Goal: Information Seeking & Learning: Check status

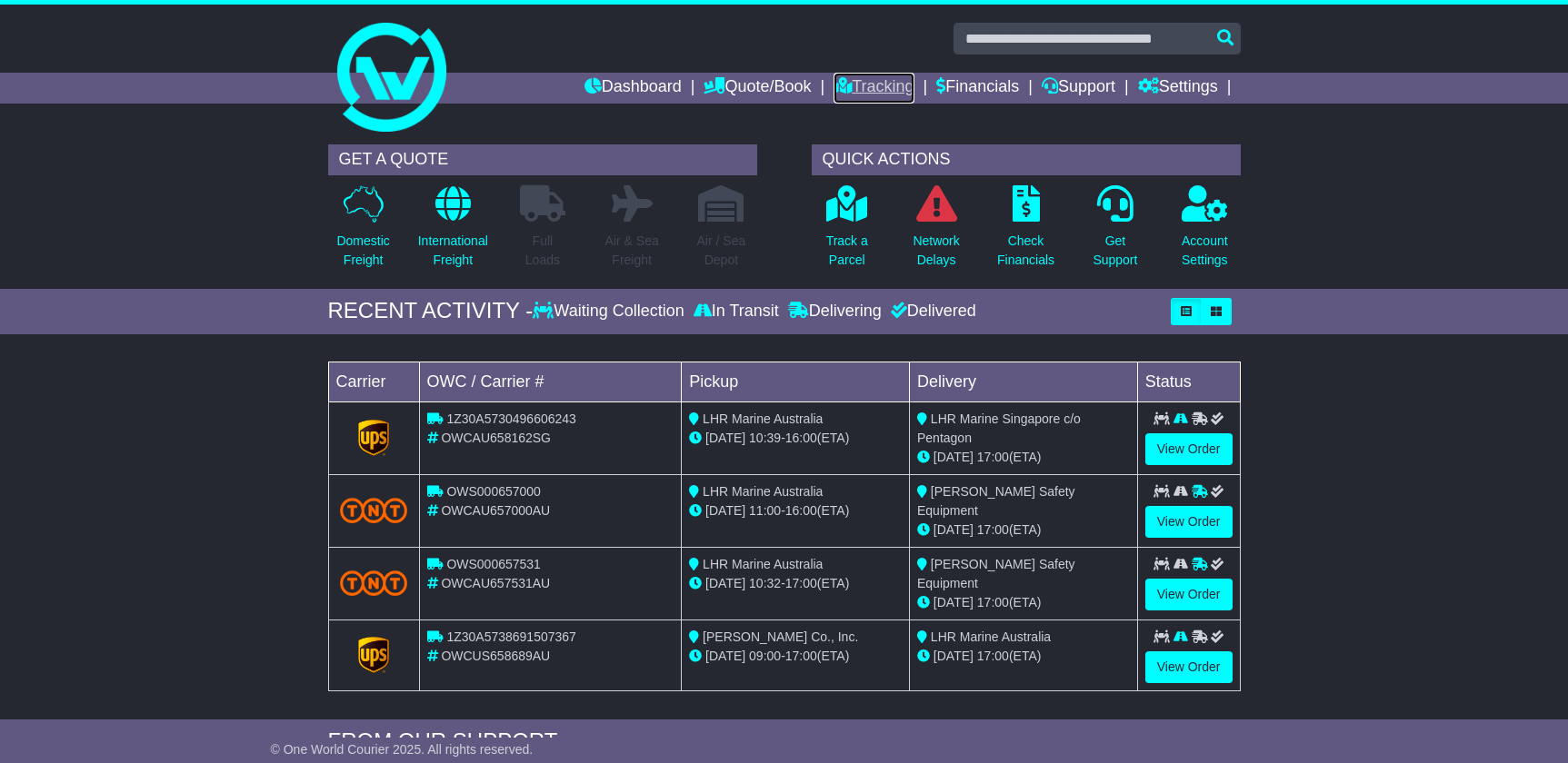
click at [877, 88] on link "Tracking" at bounding box center [873, 87] width 80 height 31
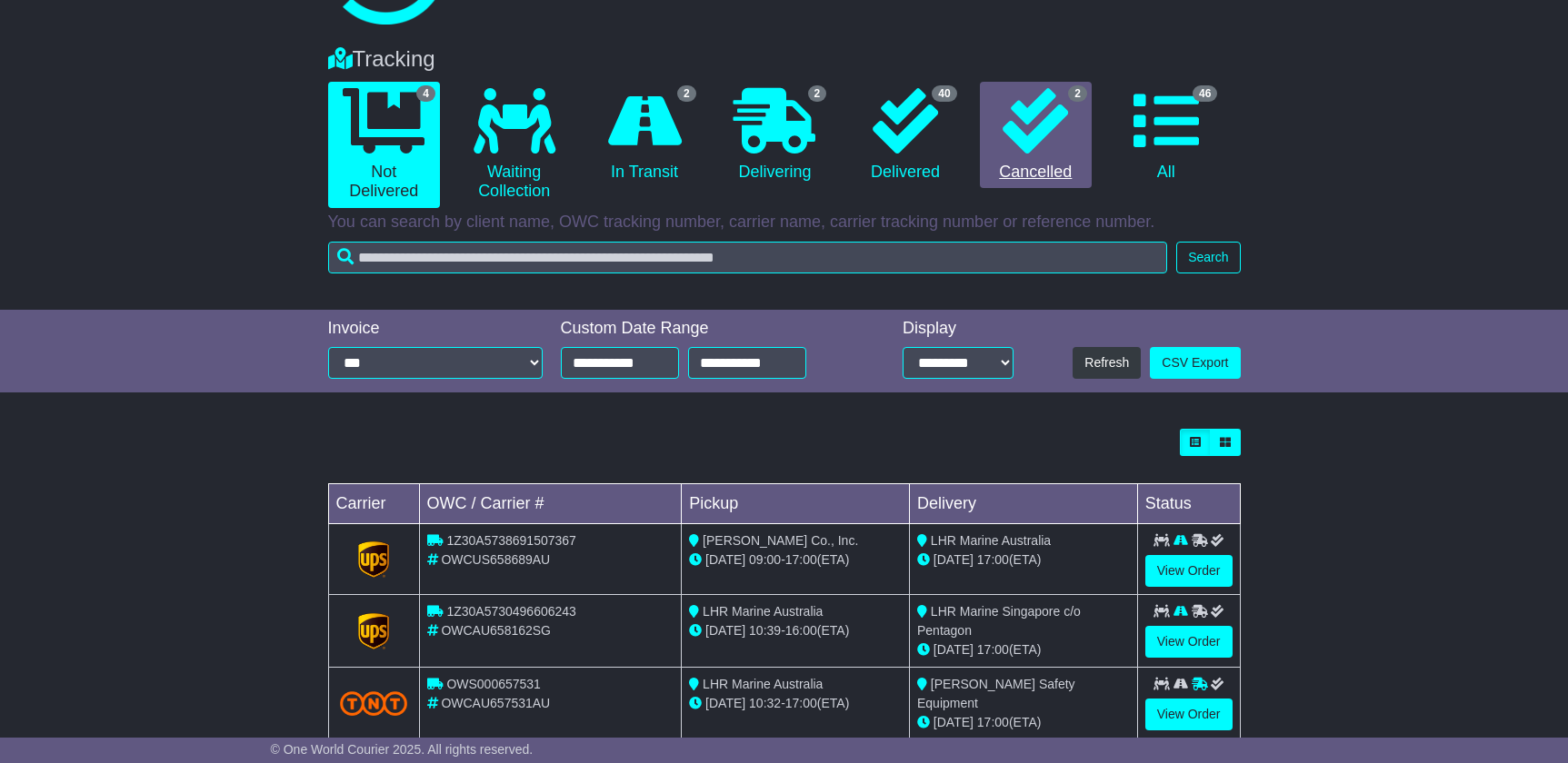
scroll to position [97, 0]
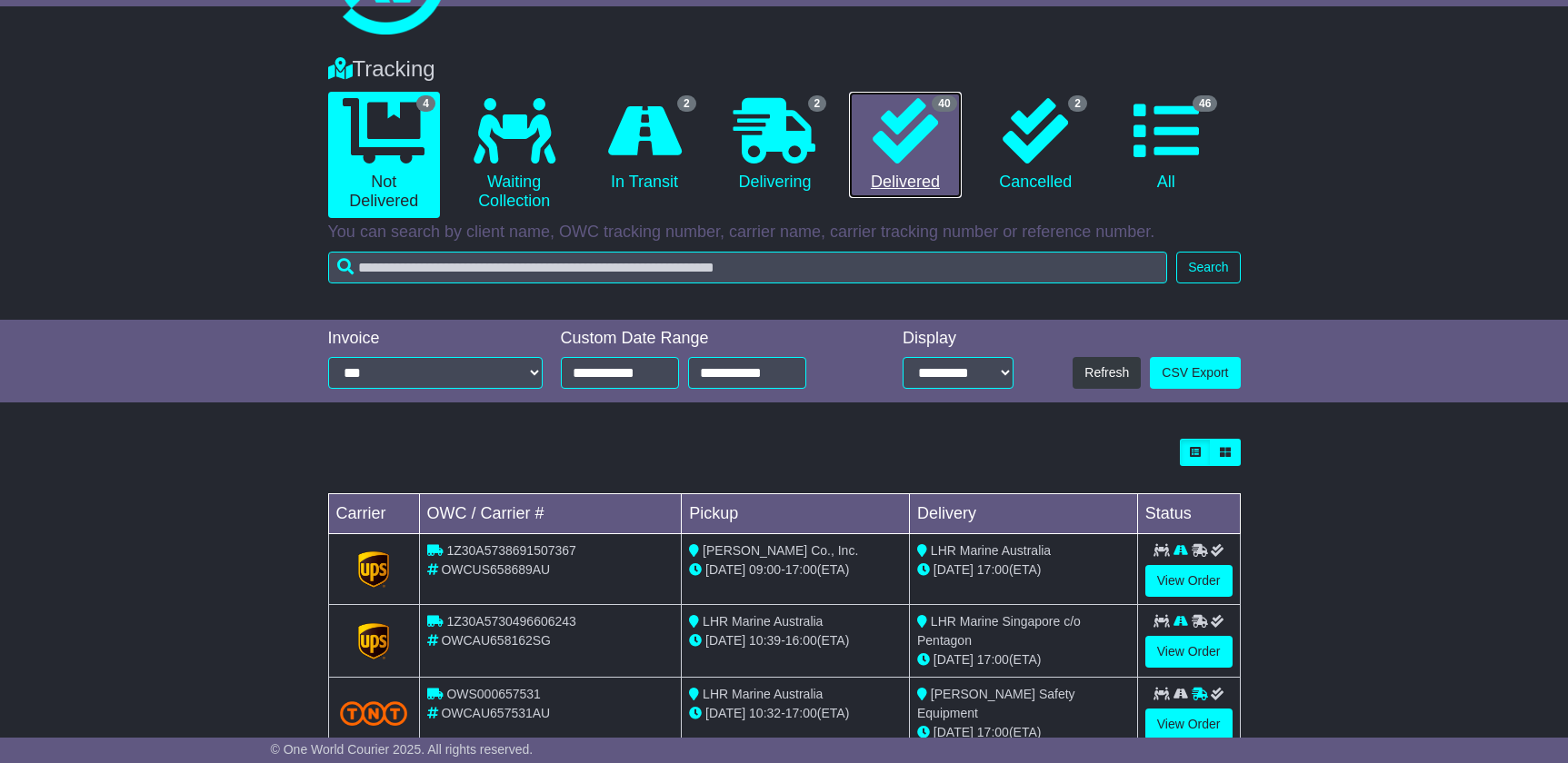
click at [936, 167] on link "40 Delivered" at bounding box center [904, 146] width 112 height 107
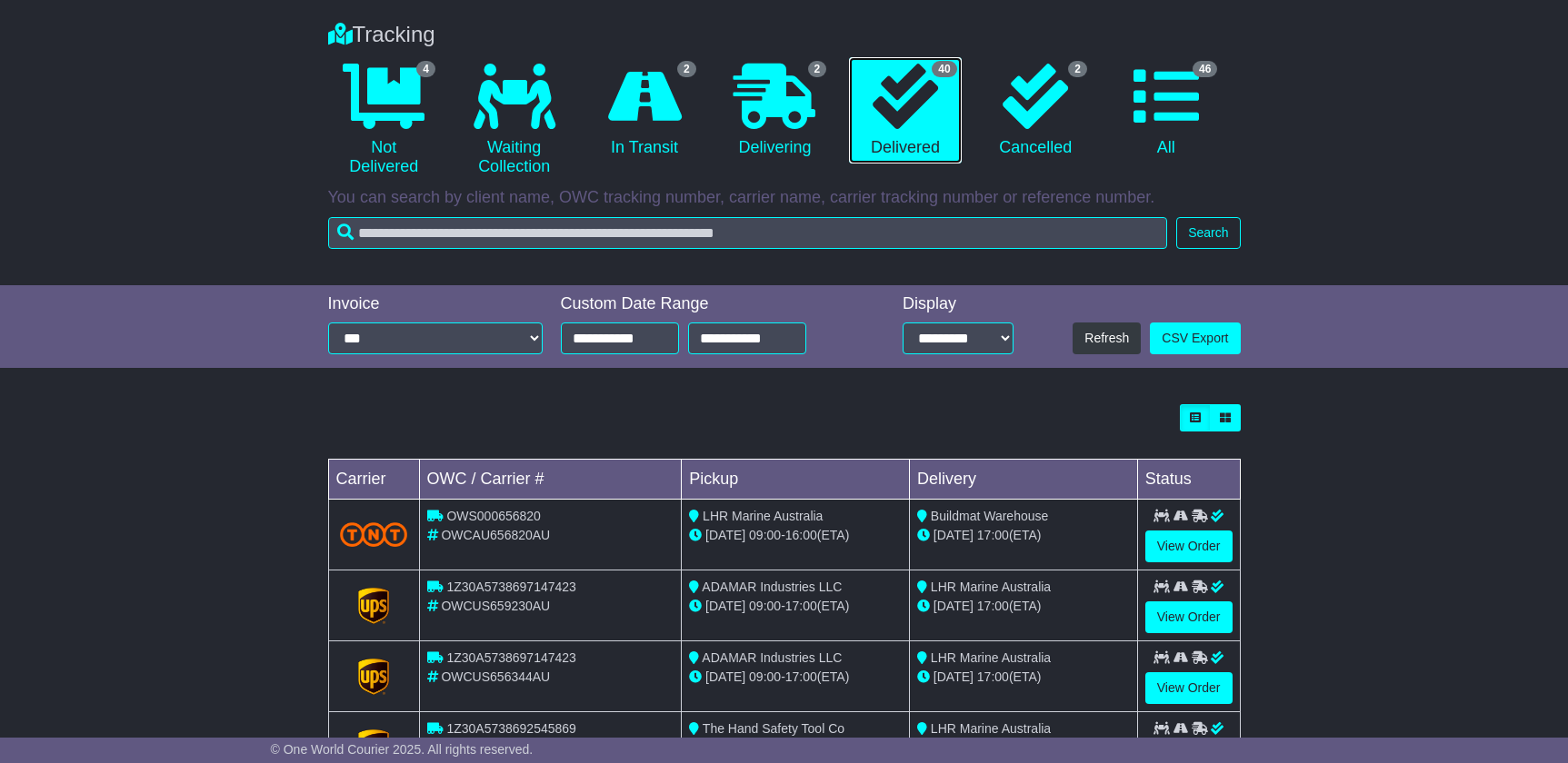
scroll to position [151, 0]
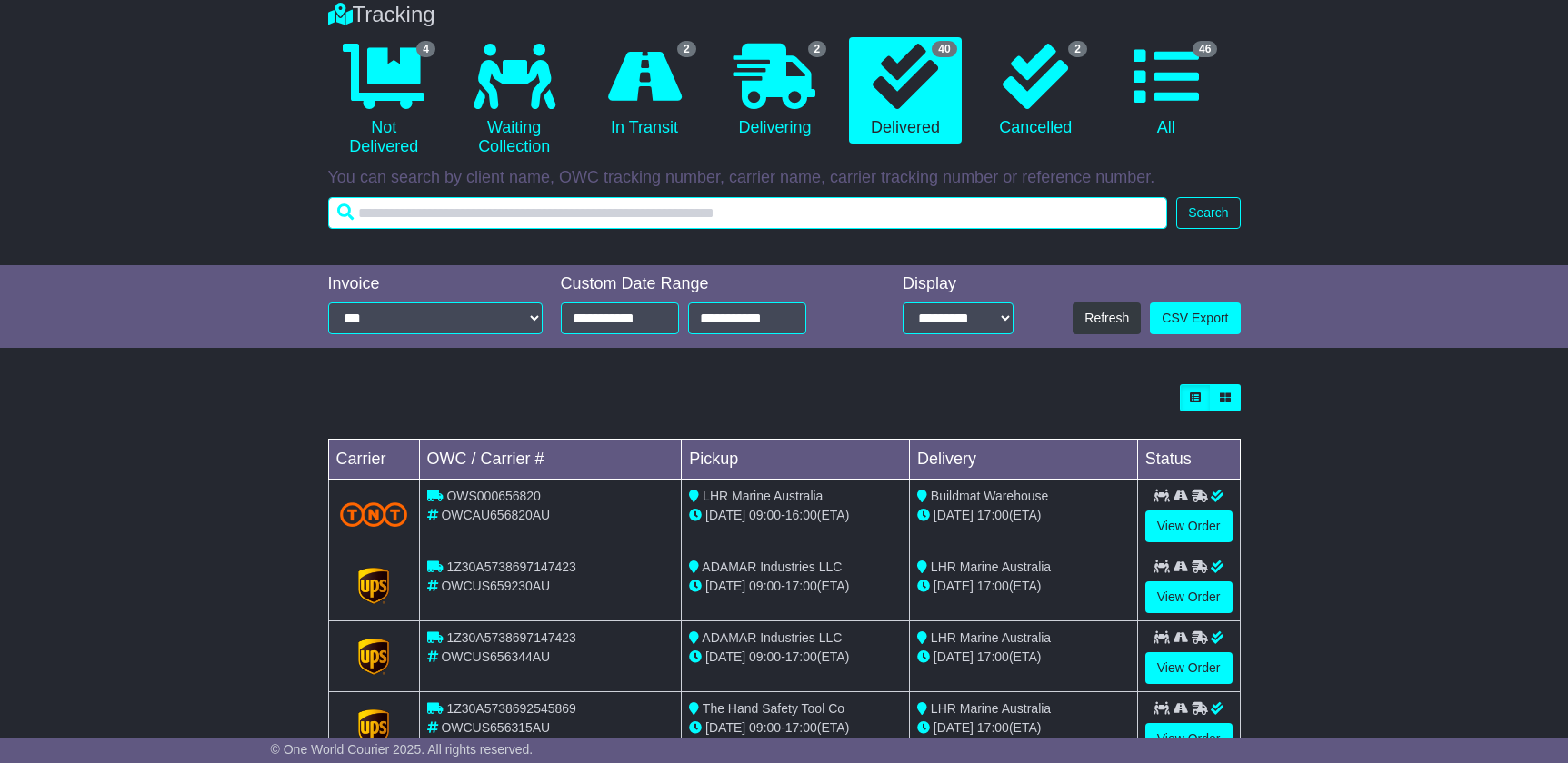
click at [913, 215] on input "text" at bounding box center [748, 214] width 840 height 32
type input "**********"
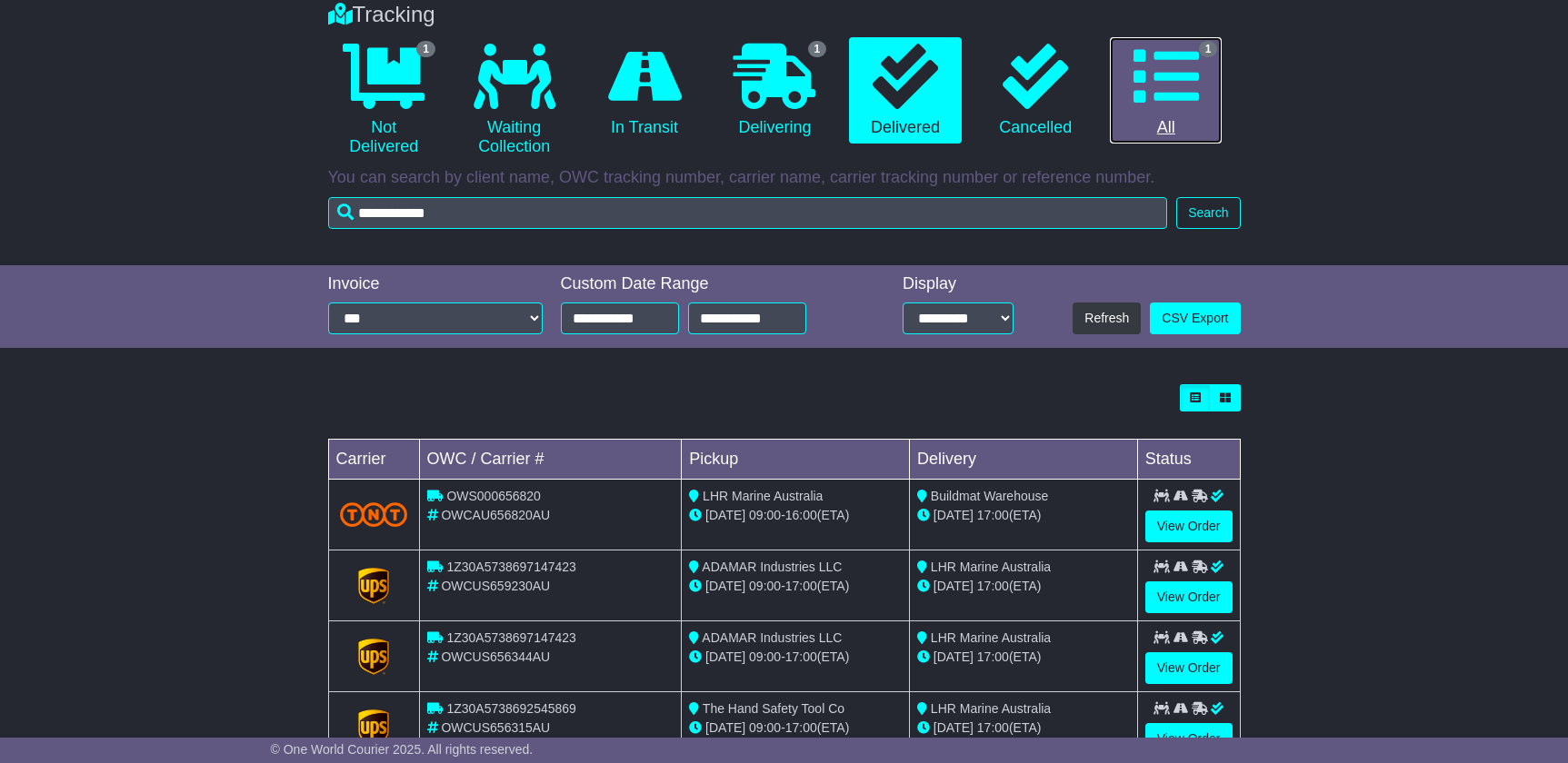
click at [1191, 103] on icon at bounding box center [1167, 76] width 66 height 66
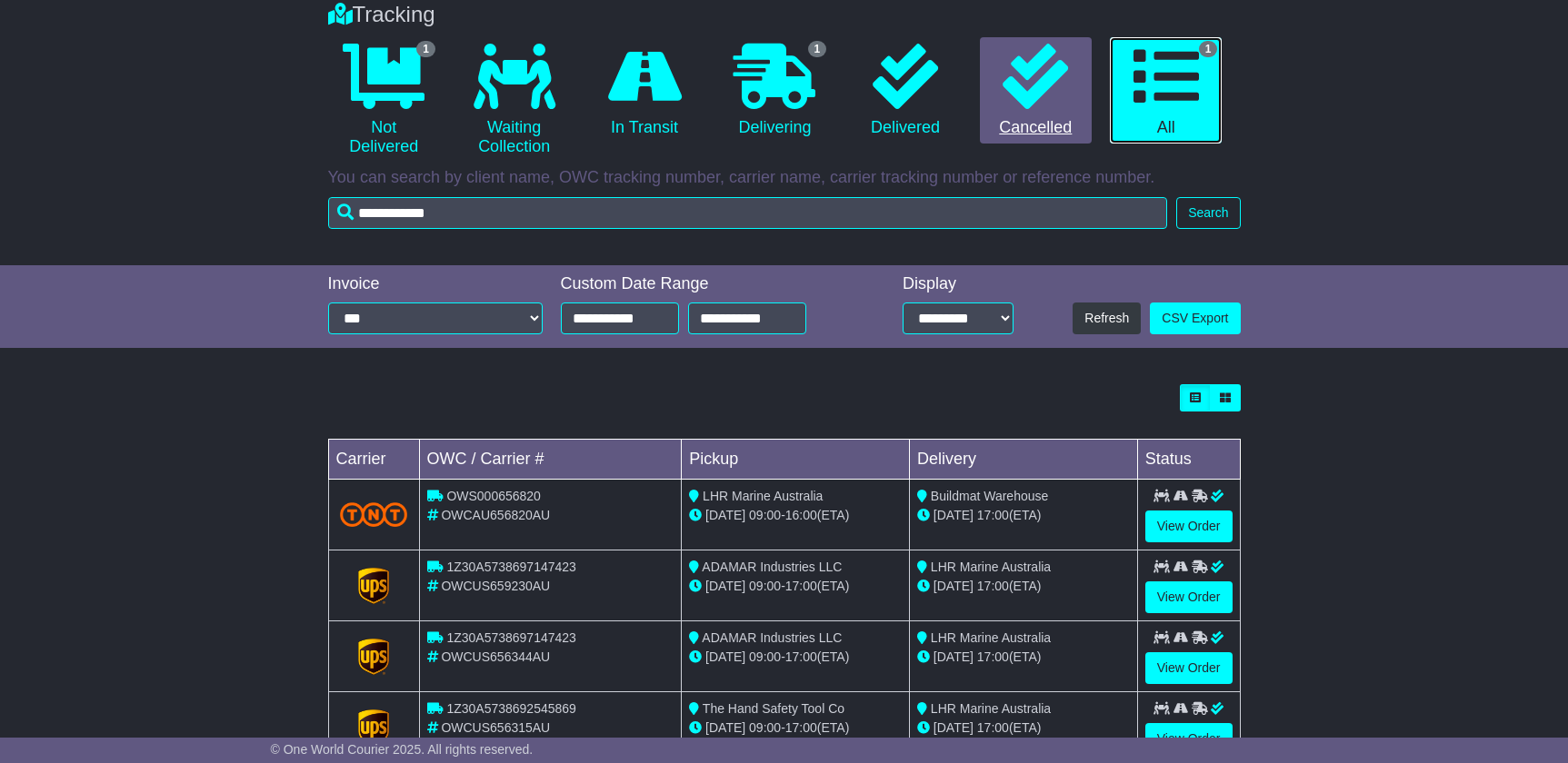
scroll to position [0, 0]
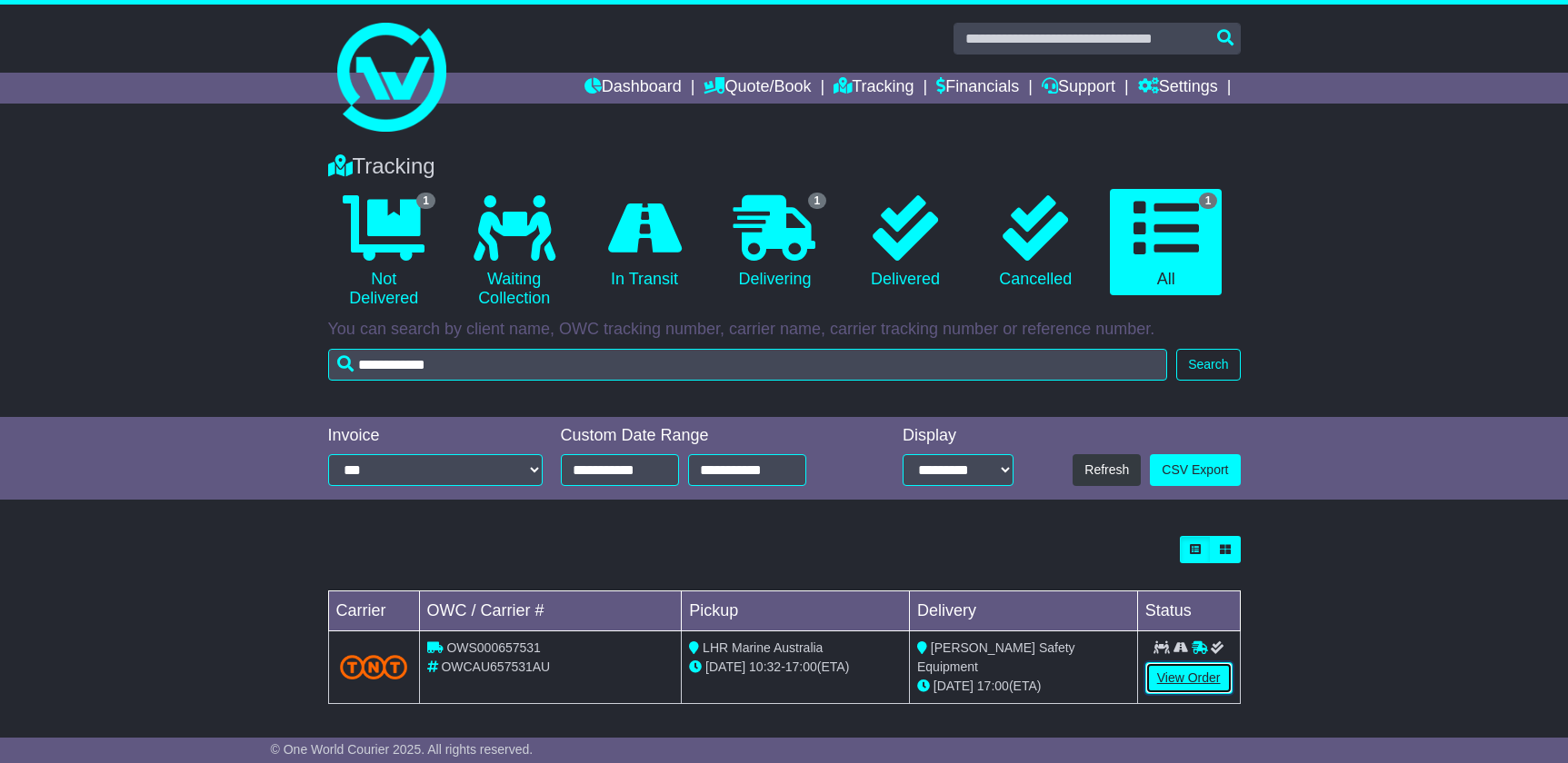
click at [1183, 673] on link "View Order" at bounding box center [1189, 678] width 88 height 32
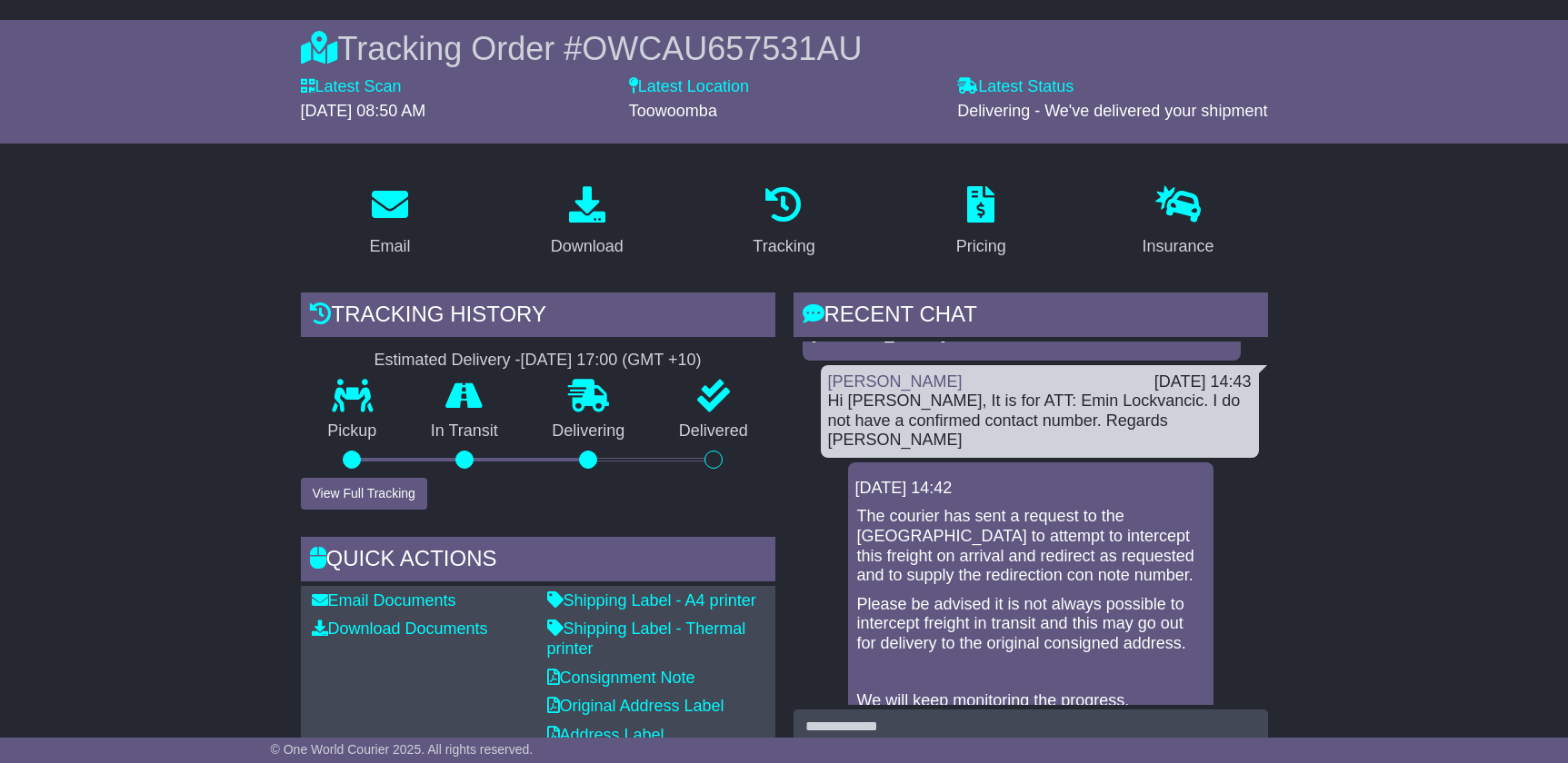
scroll to position [182, 0]
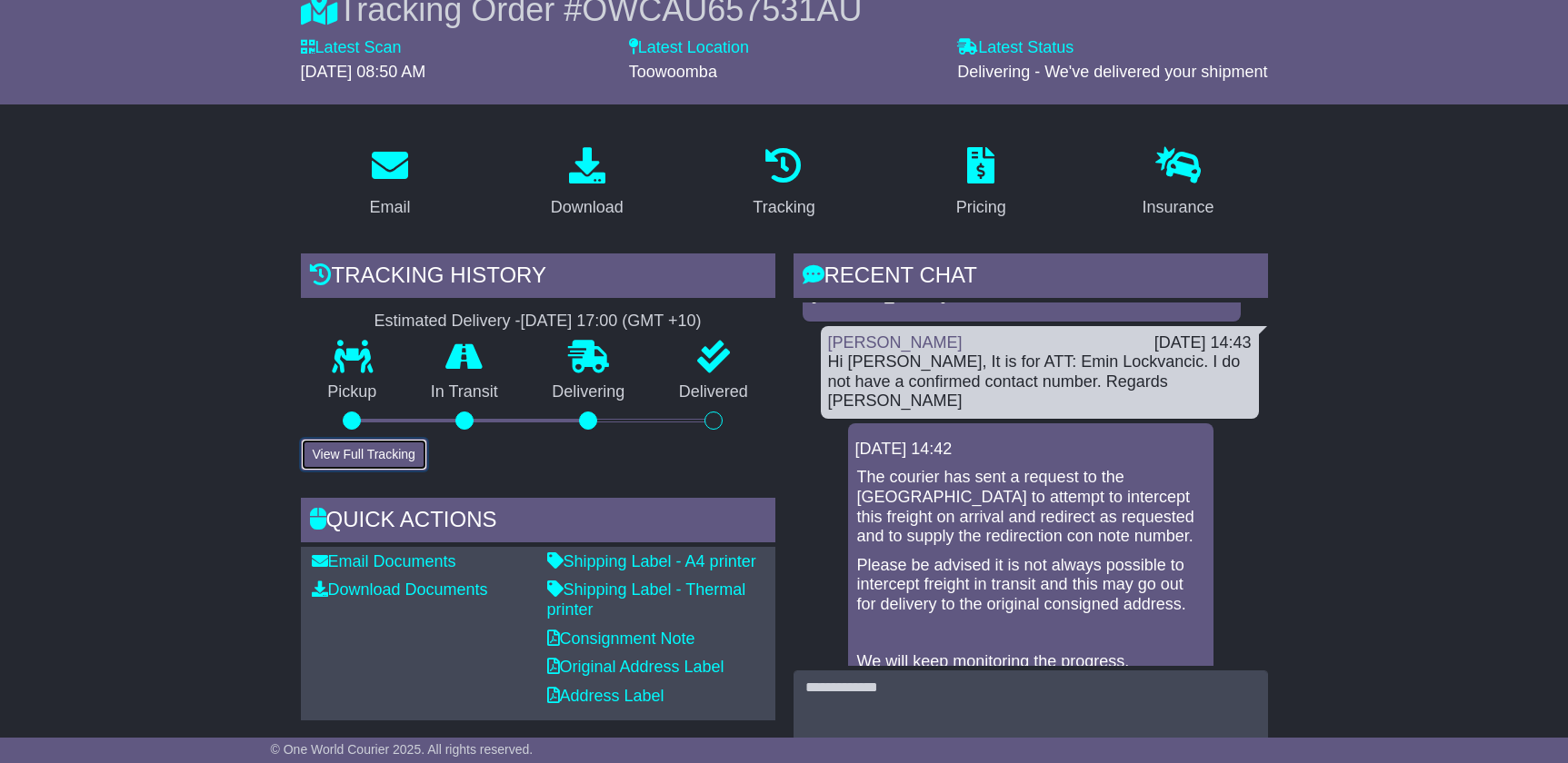
click at [387, 453] on button "View Full Tracking" at bounding box center [364, 455] width 126 height 32
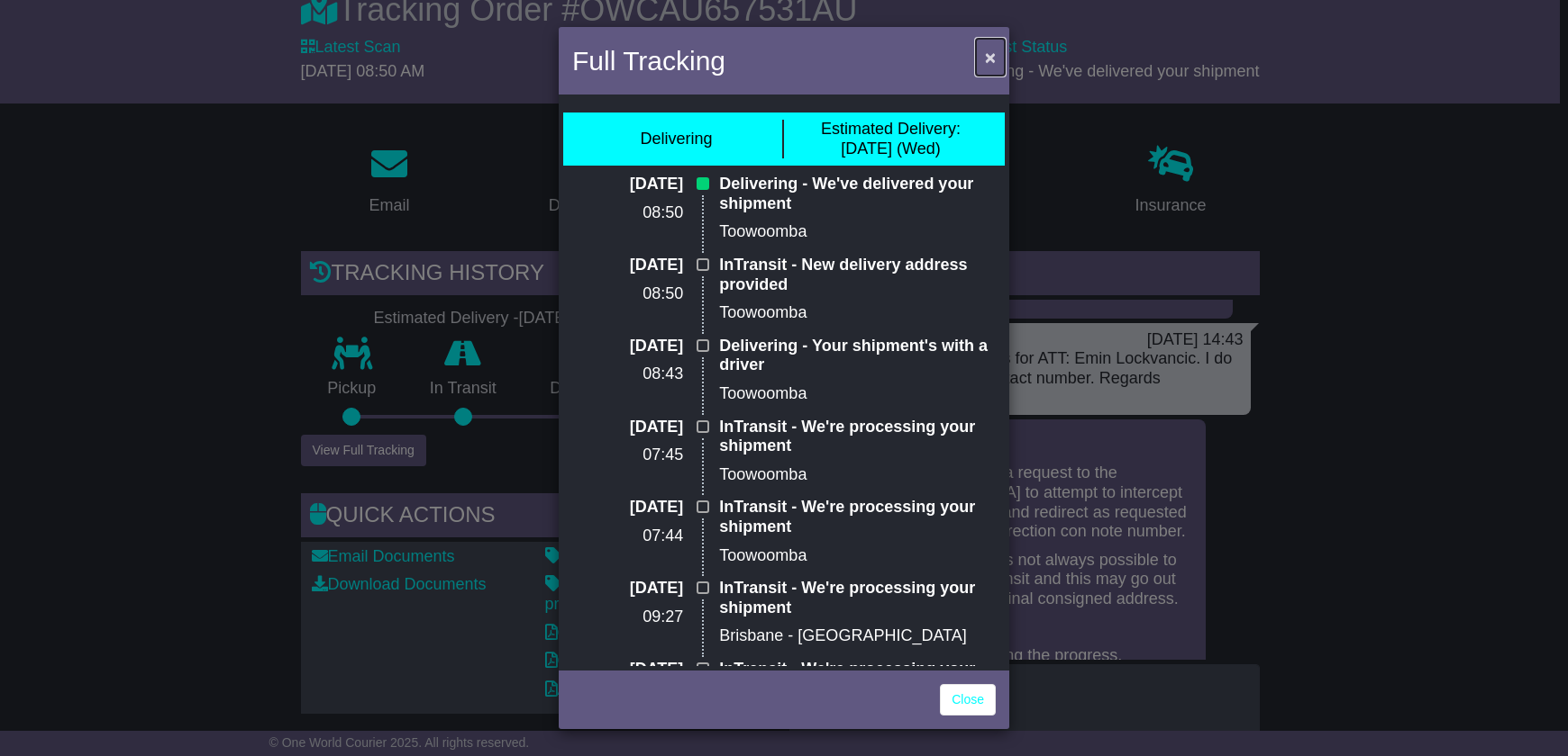
click at [994, 61] on span "×" at bounding box center [991, 57] width 11 height 21
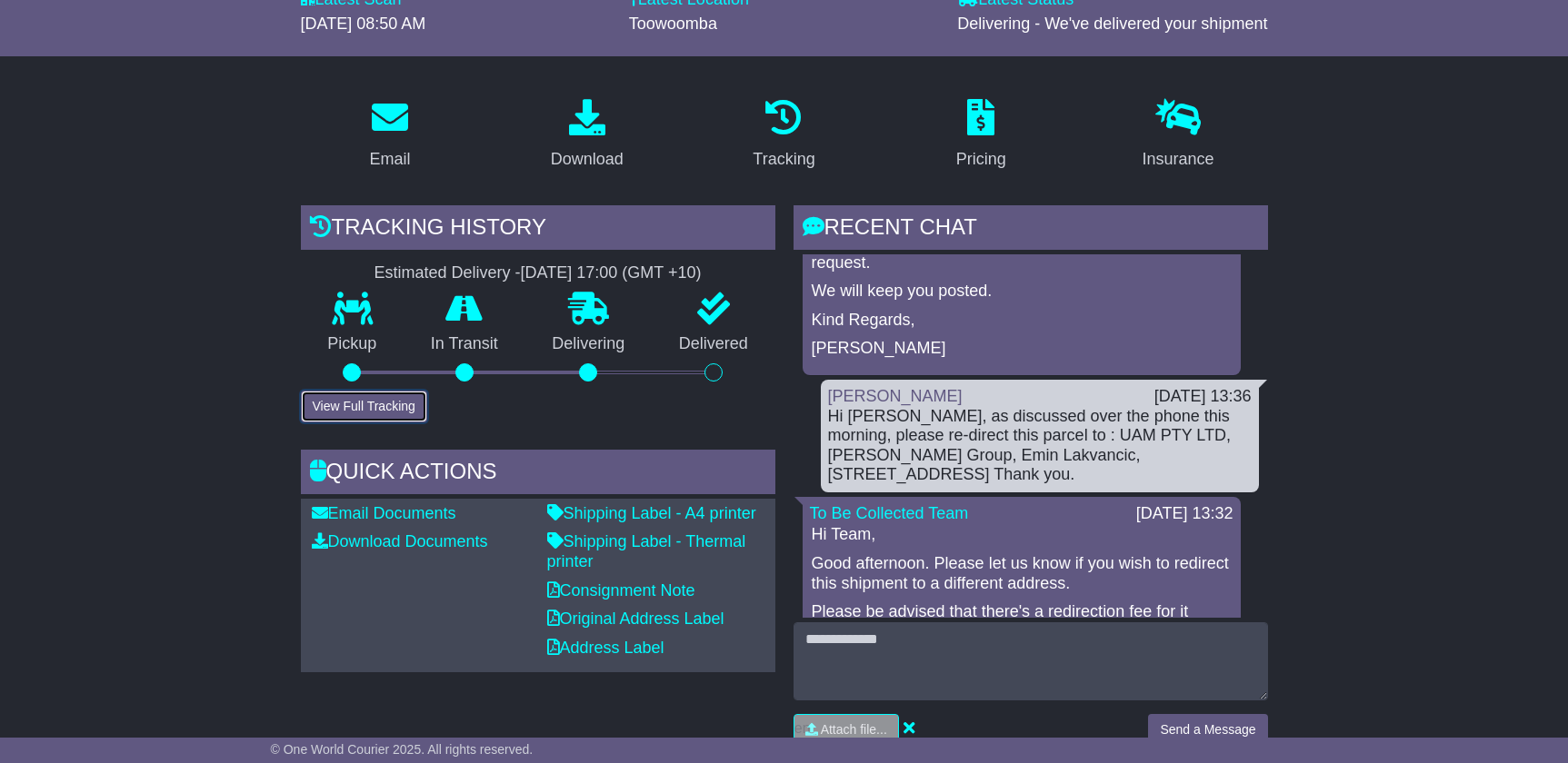
scroll to position [224, 0]
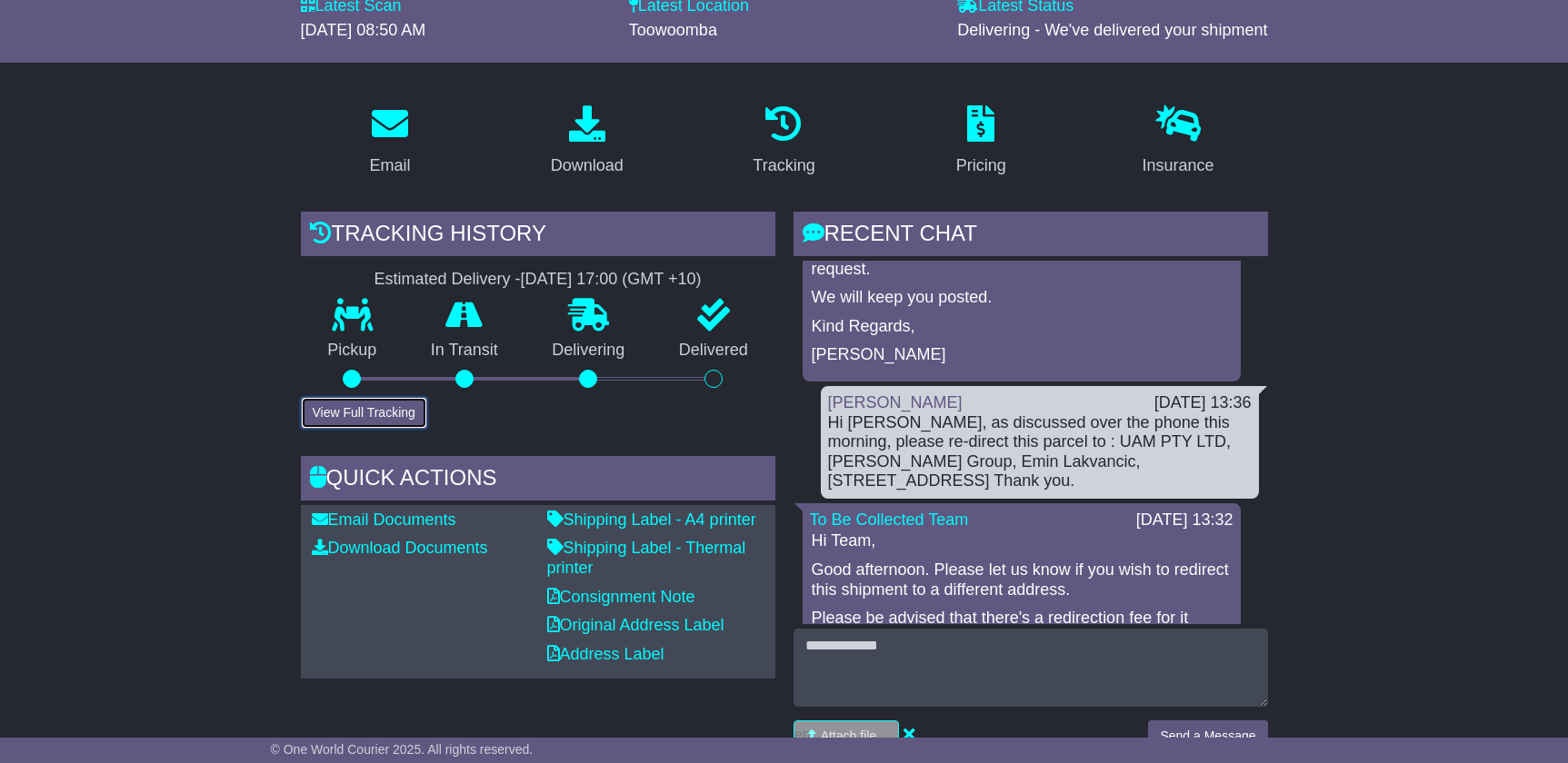
click at [386, 421] on button "View Full Tracking" at bounding box center [364, 413] width 126 height 32
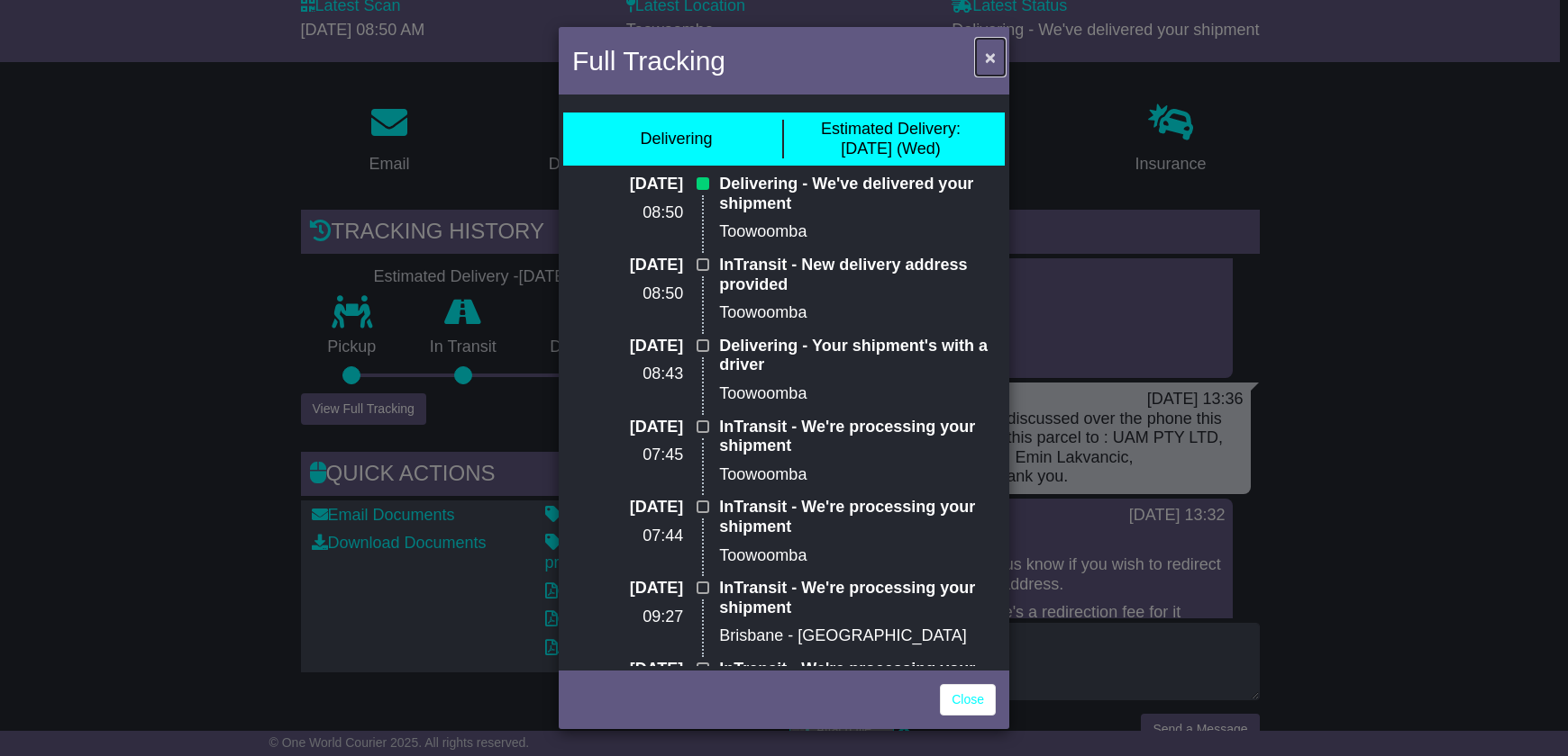
click at [993, 62] on span "×" at bounding box center [991, 57] width 11 height 21
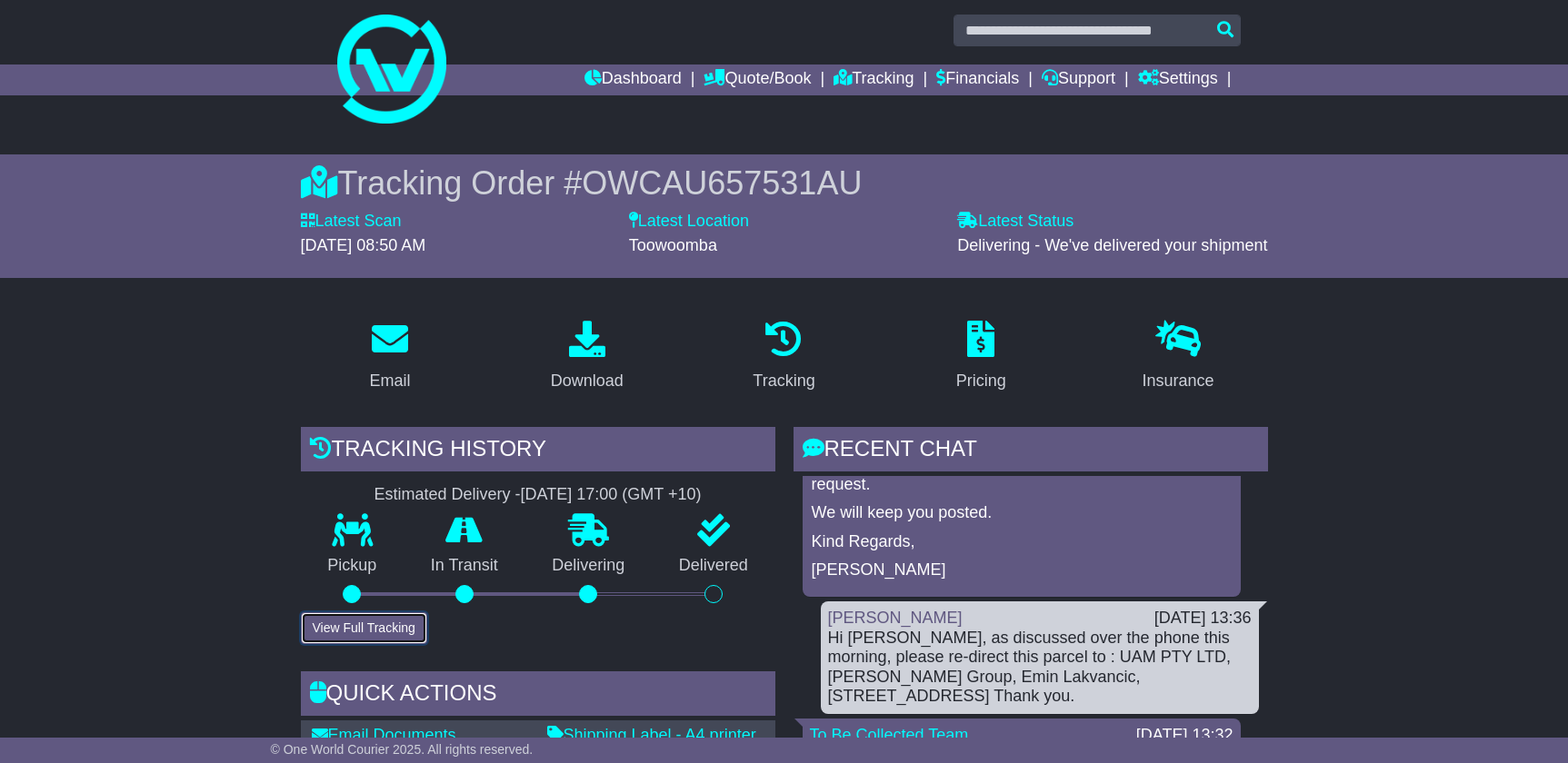
scroll to position [0, 0]
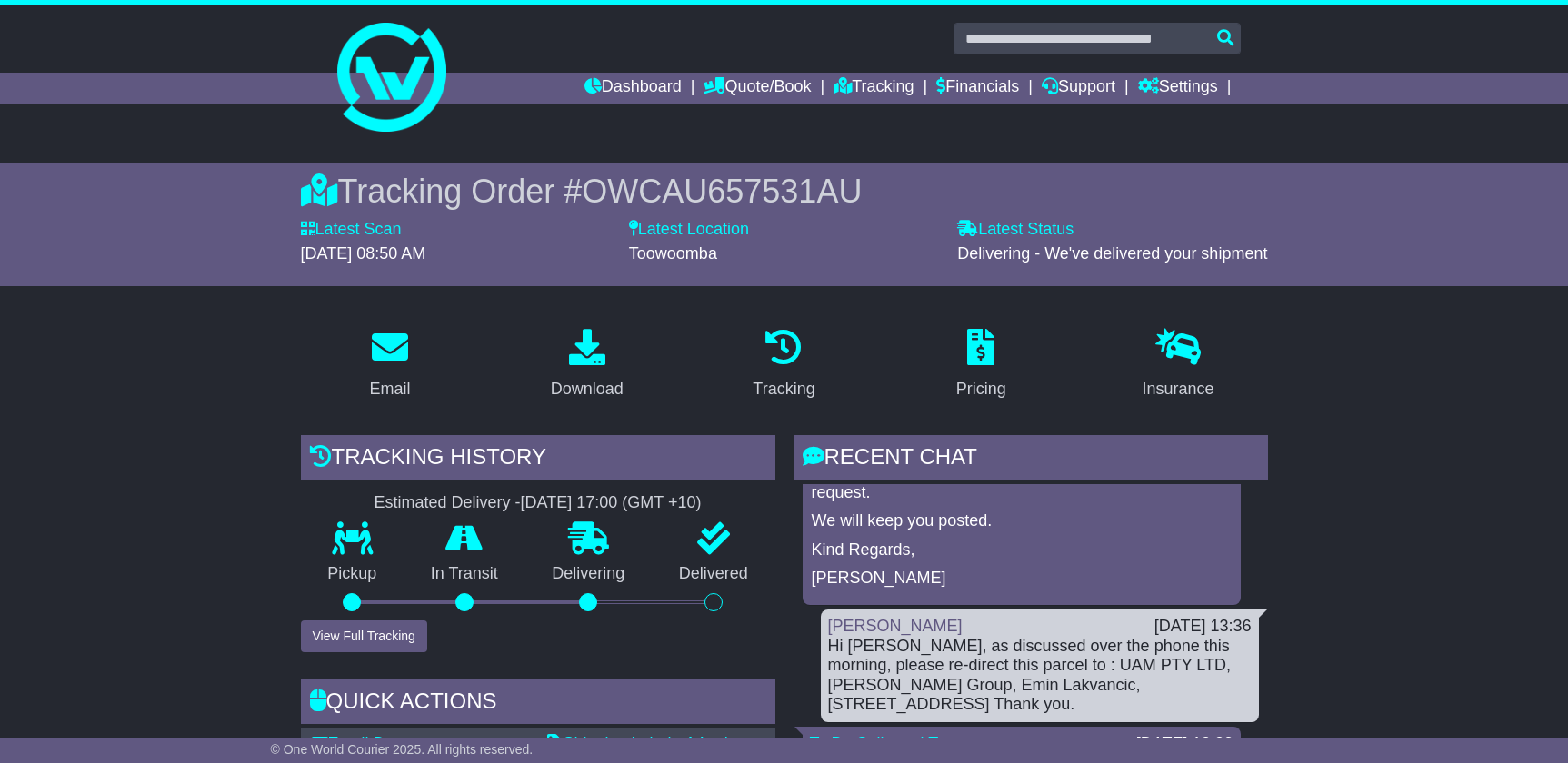
click at [677, 190] on span "OWCAU657531AU" at bounding box center [722, 192] width 280 height 38
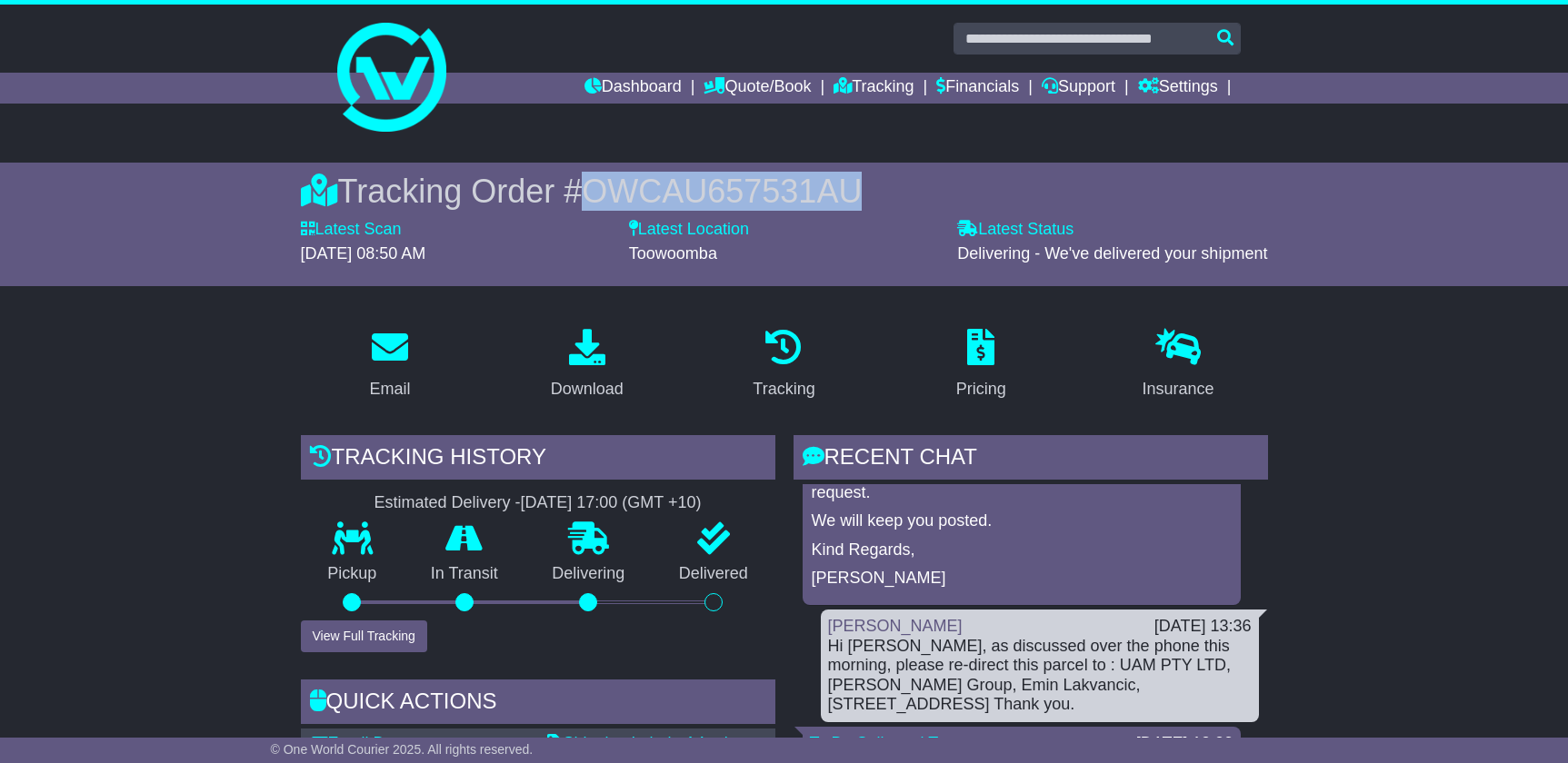
click at [677, 190] on span "OWCAU657531AU" at bounding box center [722, 192] width 280 height 38
copy span "OWCAU657531AU"
